Goal: Navigation & Orientation: Find specific page/section

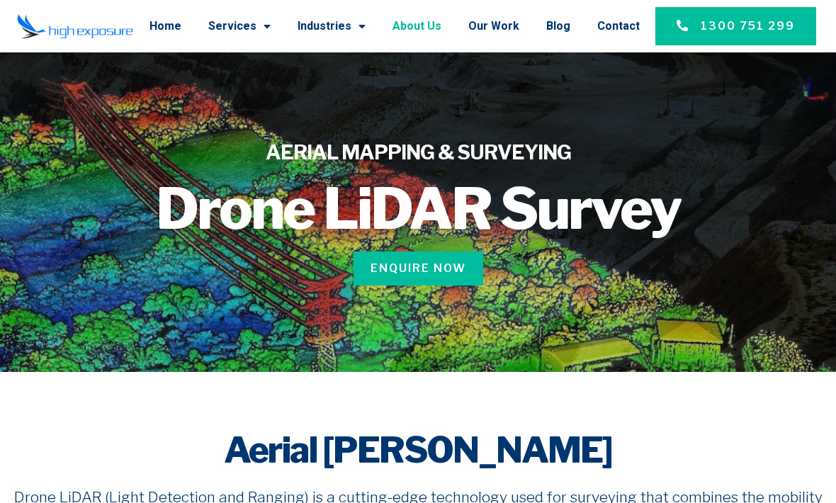
click at [436, 34] on link "About Us" at bounding box center [417, 26] width 49 height 37
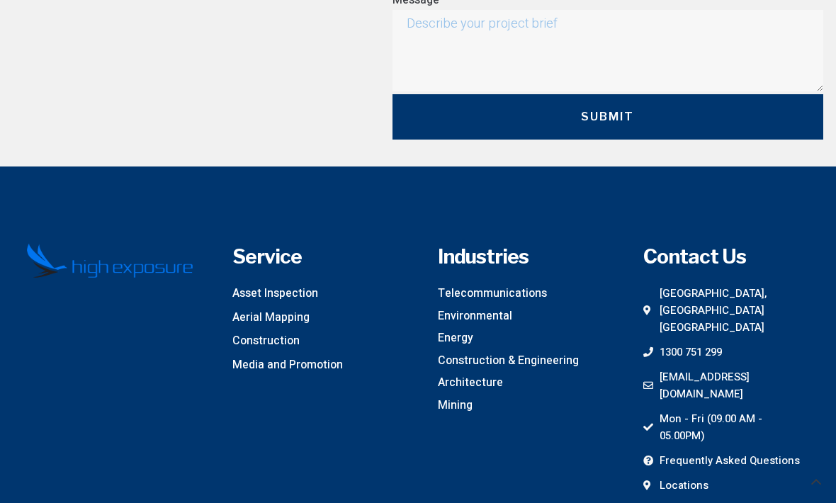
scroll to position [4219, 0]
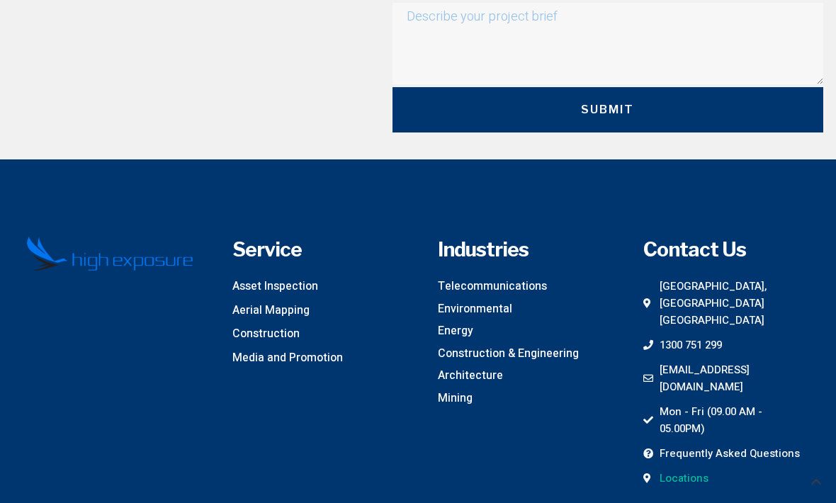
click at [694, 471] on span "Locations" at bounding box center [682, 479] width 52 height 17
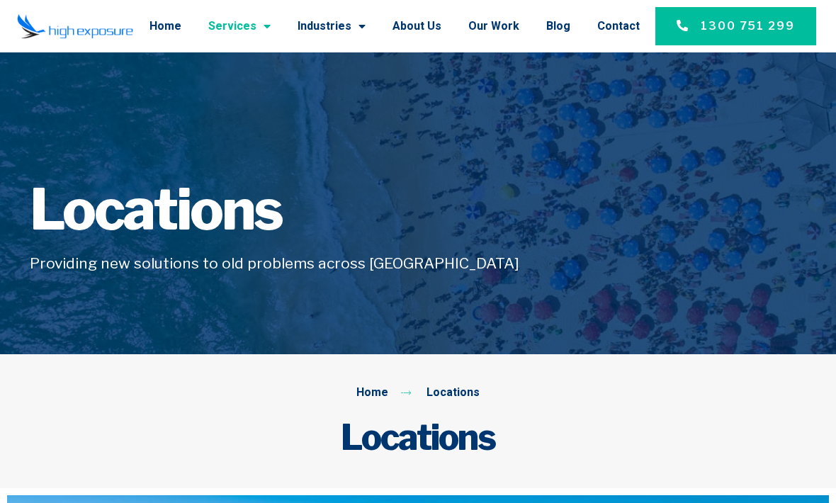
click at [260, 29] on link "Services" at bounding box center [239, 26] width 62 height 37
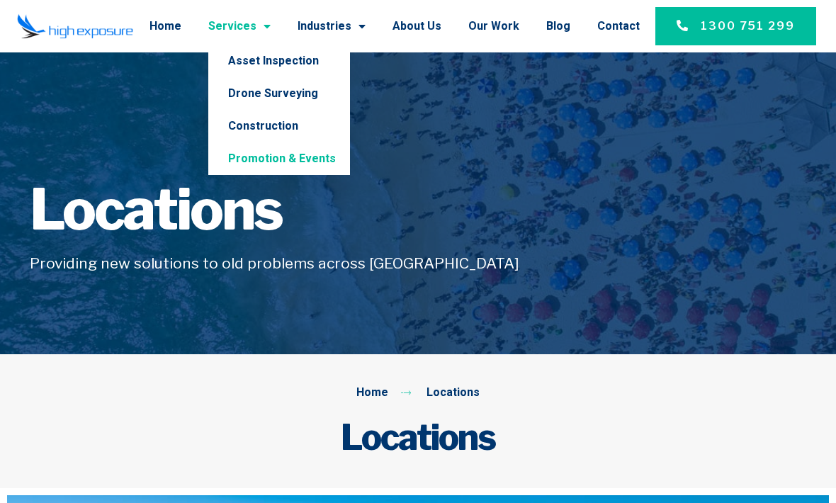
click at [258, 148] on link "Promotion & Events" at bounding box center [279, 158] width 142 height 33
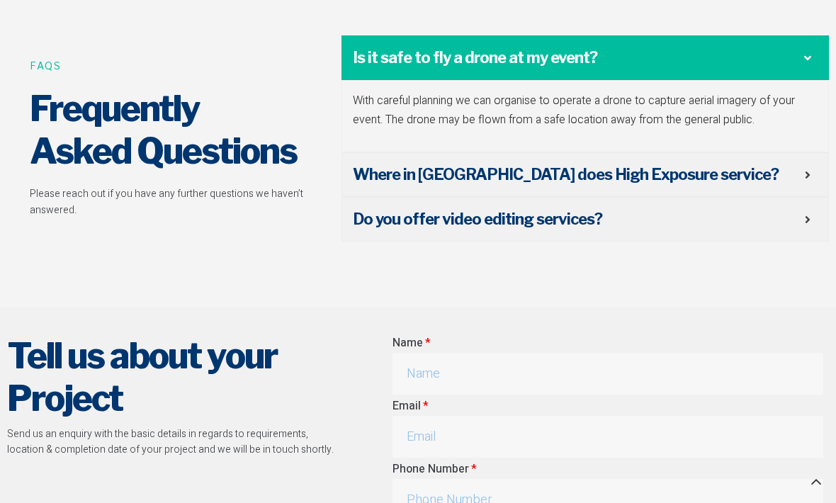
scroll to position [3501, 0]
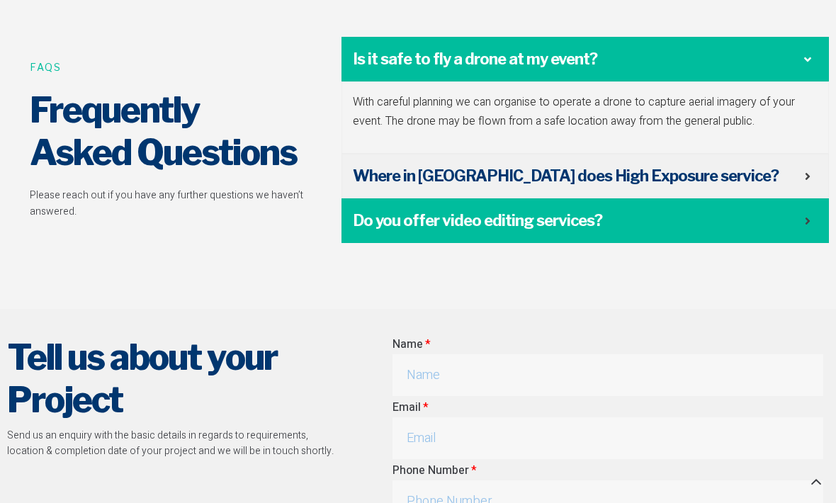
click at [804, 210] on span "Do you offer video editing services?" at bounding box center [579, 221] width 452 height 22
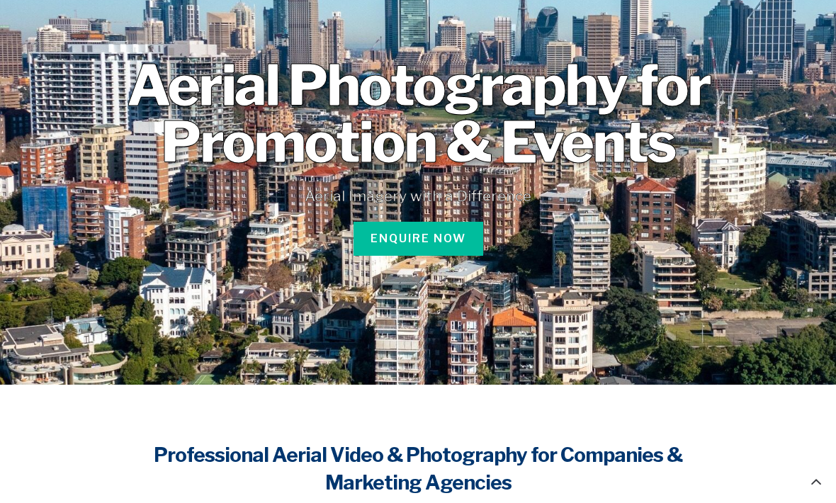
scroll to position [0, 0]
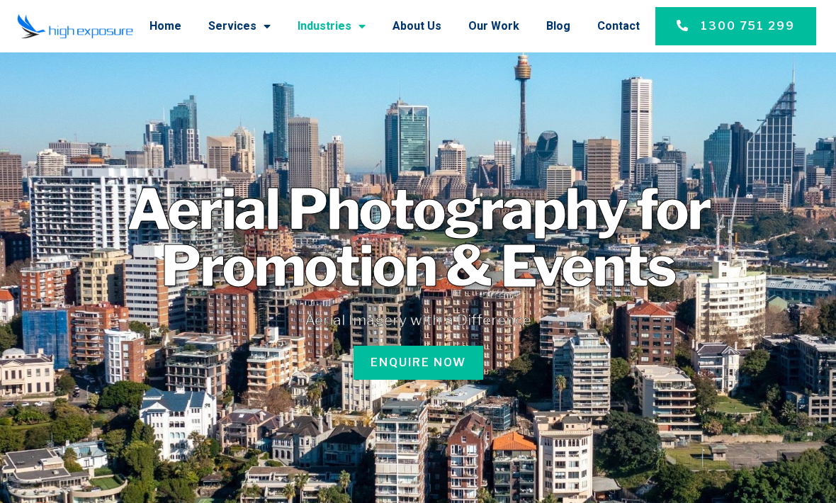
click at [339, 35] on link "Industries" at bounding box center [332, 26] width 68 height 37
